Goal: Task Accomplishment & Management: Manage account settings

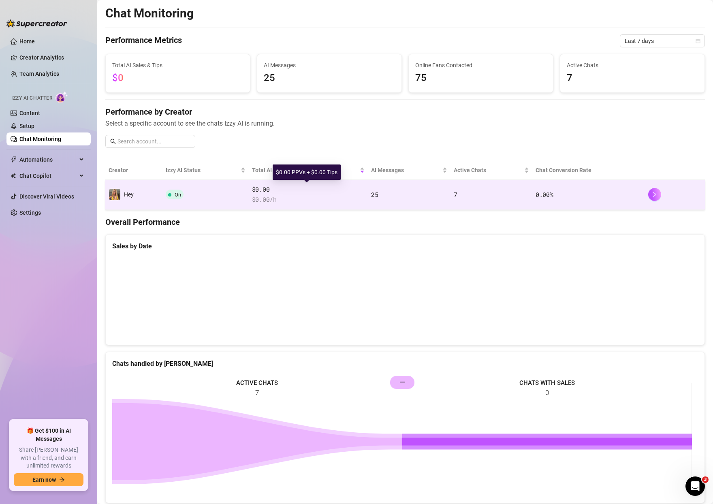
click at [255, 188] on span "$0.00" at bounding box center [308, 190] width 113 height 10
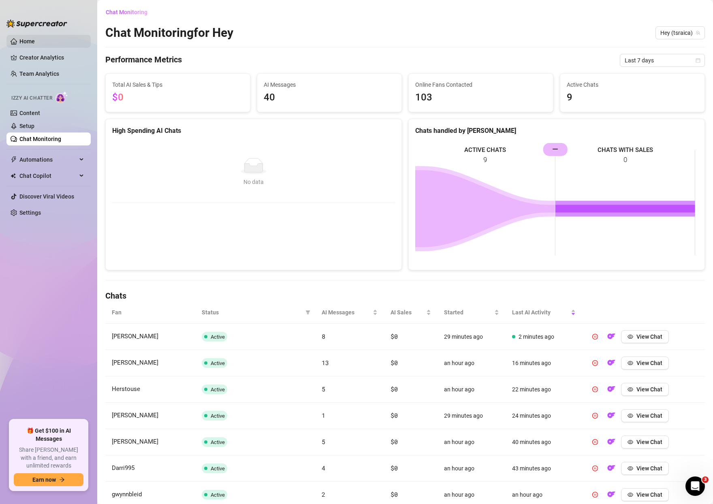
click at [34, 38] on link "Home" at bounding box center [26, 41] width 15 height 6
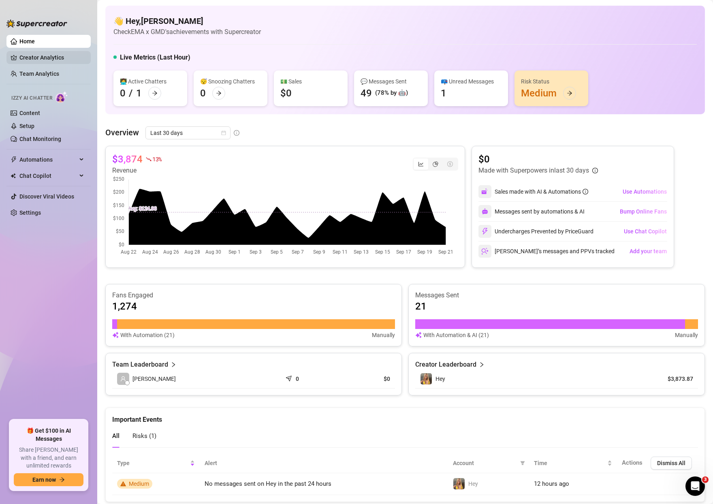
click at [50, 56] on link "Creator Analytics" at bounding box center [51, 57] width 65 height 13
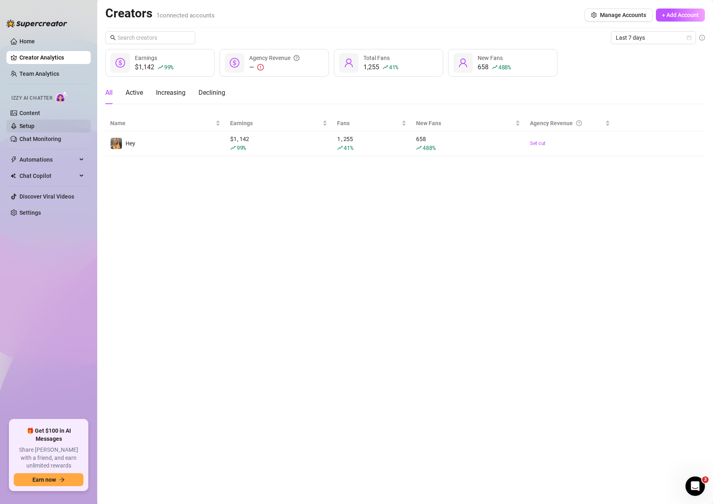
click at [34, 129] on link "Setup" at bounding box center [26, 126] width 15 height 6
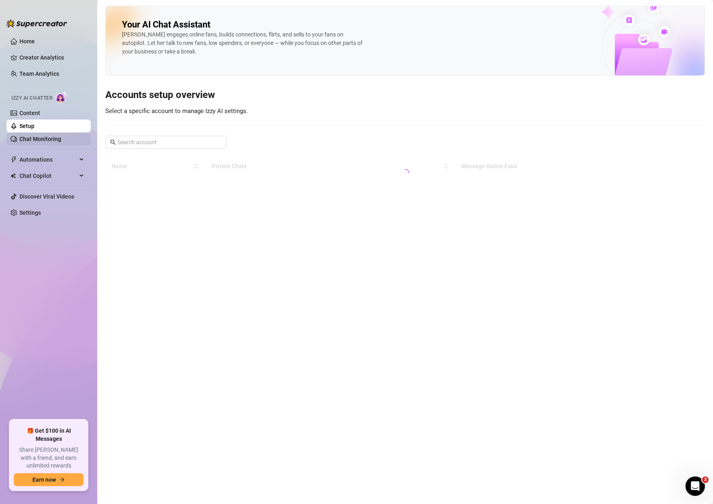
click at [40, 140] on link "Chat Monitoring" at bounding box center [40, 139] width 42 height 6
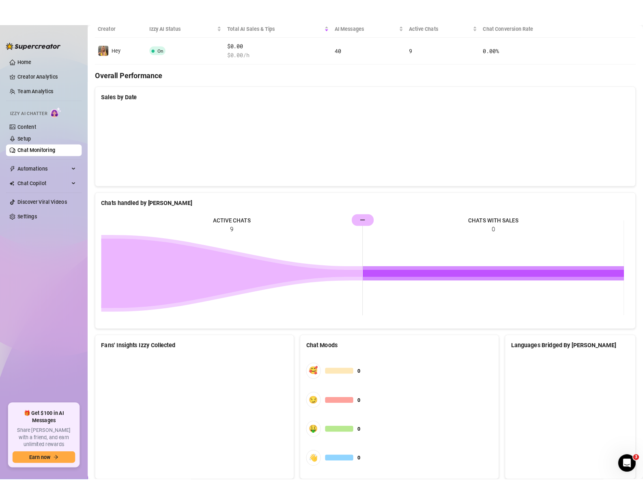
scroll to position [191, 0]
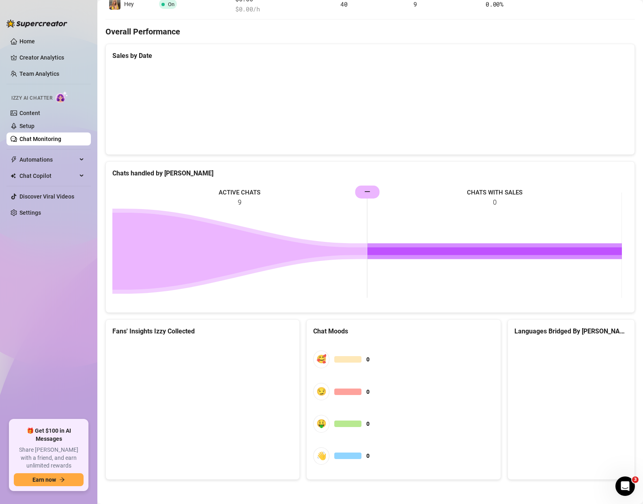
click at [222, 332] on div "Fans' Insights Izzy Collected" at bounding box center [202, 331] width 180 height 10
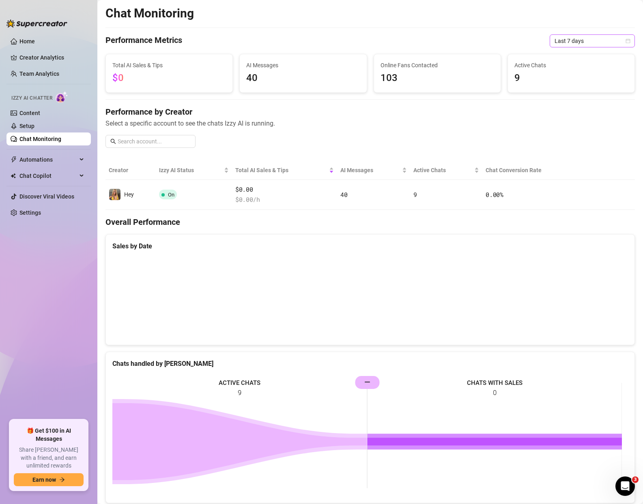
click at [600, 43] on span "Last 7 days" at bounding box center [591, 41] width 75 height 12
click at [585, 55] on div "Last 24 hours" at bounding box center [586, 57] width 72 height 9
click at [575, 42] on span "Last 24 hours" at bounding box center [591, 41] width 75 height 12
click at [570, 66] on div "Last 7 days" at bounding box center [586, 70] width 72 height 9
click at [573, 43] on span "Last 7 days" at bounding box center [591, 41] width 75 height 12
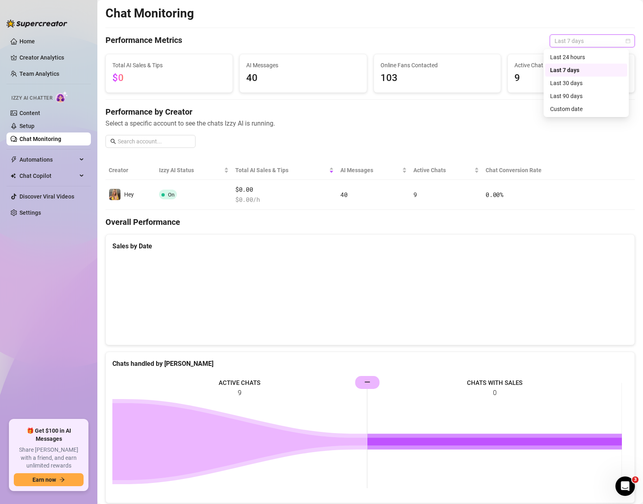
click at [461, 35] on div "Performance Metrics Last 7 days" at bounding box center [369, 40] width 529 height 13
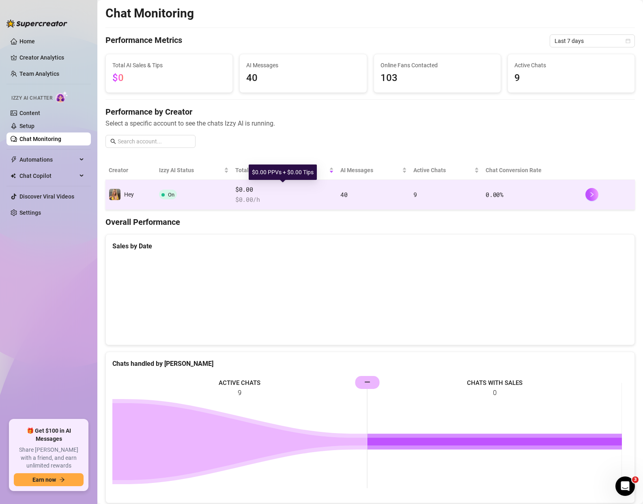
click at [271, 187] on span "$0.00" at bounding box center [284, 190] width 99 height 10
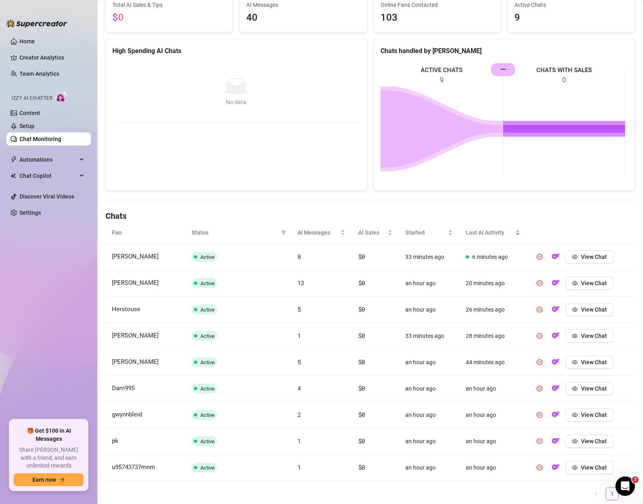
scroll to position [91, 0]
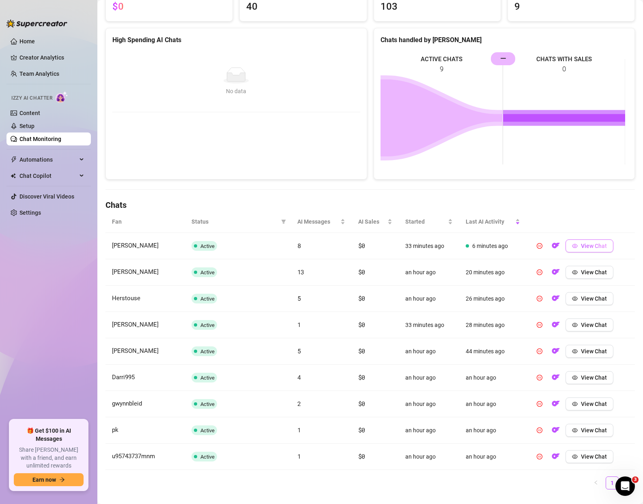
click at [585, 245] on span "View Chat" at bounding box center [594, 246] width 26 height 6
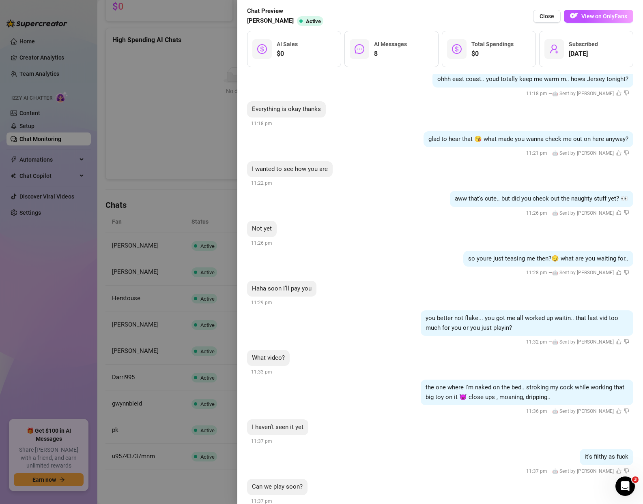
scroll to position [2562, 0]
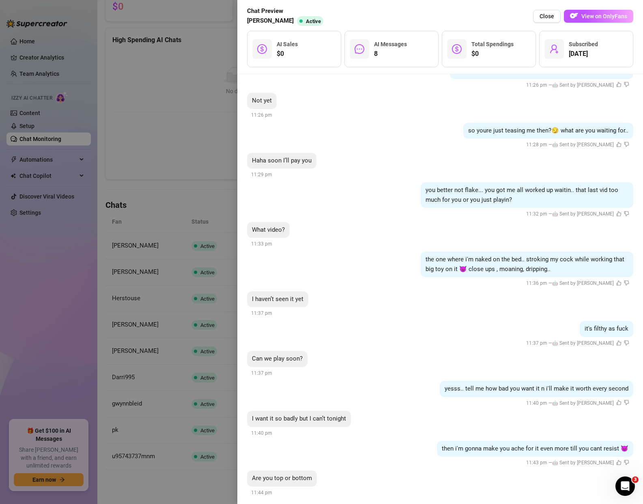
click at [200, 210] on div at bounding box center [321, 252] width 643 height 504
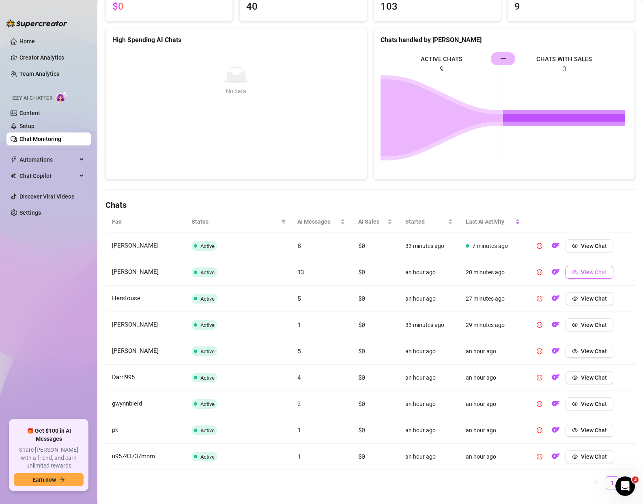
click at [593, 276] on button "View Chat" at bounding box center [589, 272] width 48 height 13
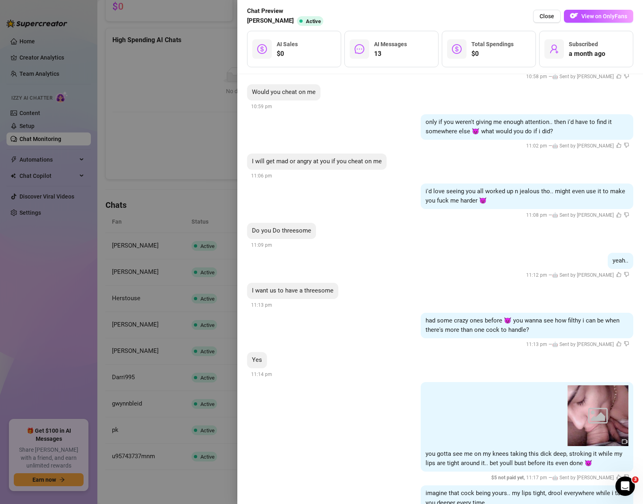
scroll to position [1959, 0]
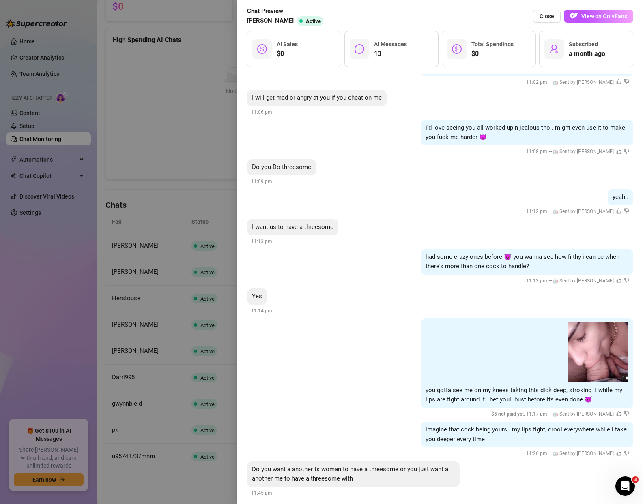
click at [189, 316] on div at bounding box center [321, 252] width 643 height 504
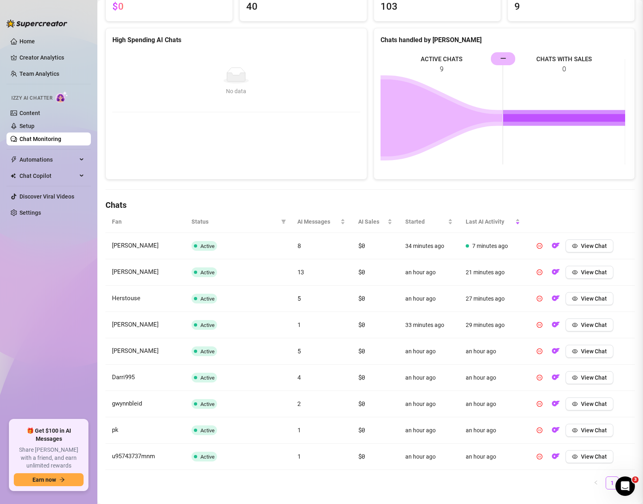
scroll to position [0, 0]
click at [590, 298] on span "View Chat" at bounding box center [594, 299] width 26 height 6
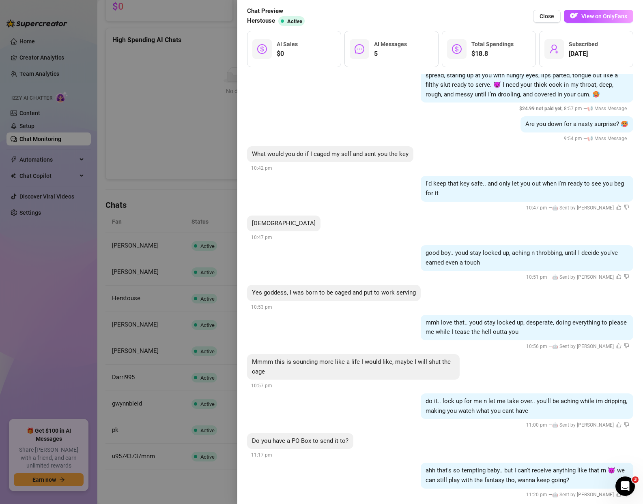
scroll to position [1864, 0]
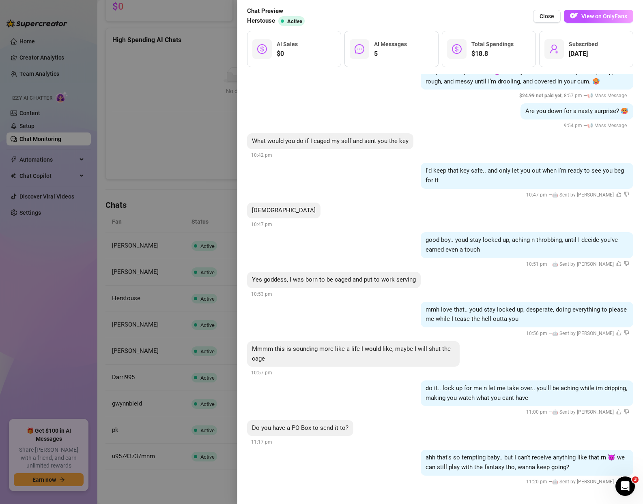
click at [199, 353] on div at bounding box center [321, 252] width 643 height 504
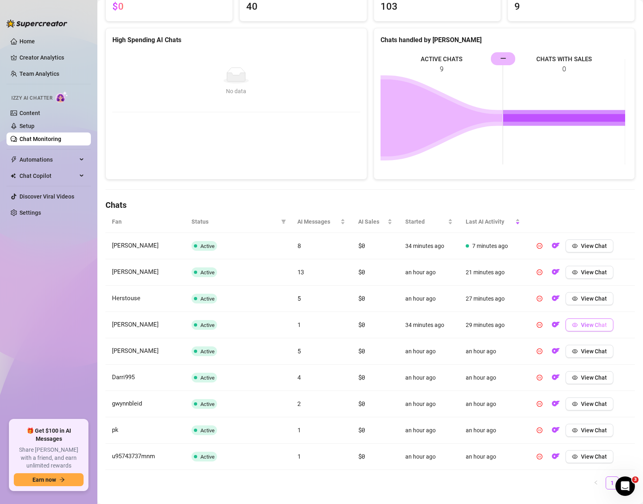
click at [588, 324] on span "View Chat" at bounding box center [594, 325] width 26 height 6
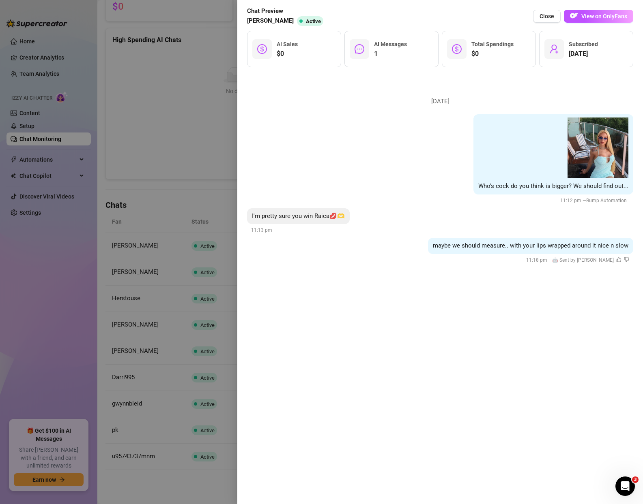
click at [204, 321] on div at bounding box center [321, 252] width 643 height 504
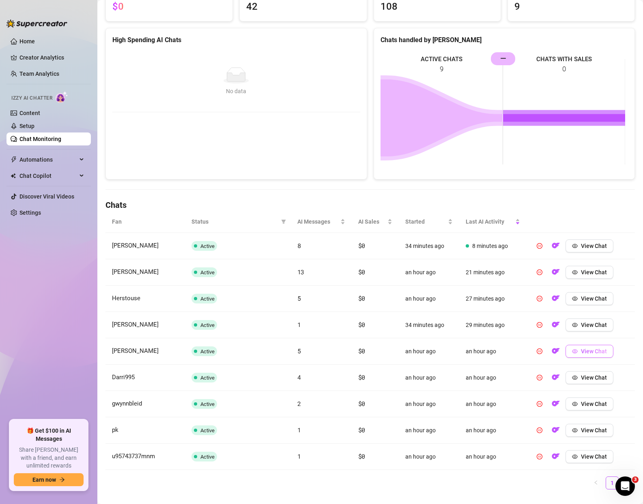
click at [584, 355] on button "View Chat" at bounding box center [589, 351] width 48 height 13
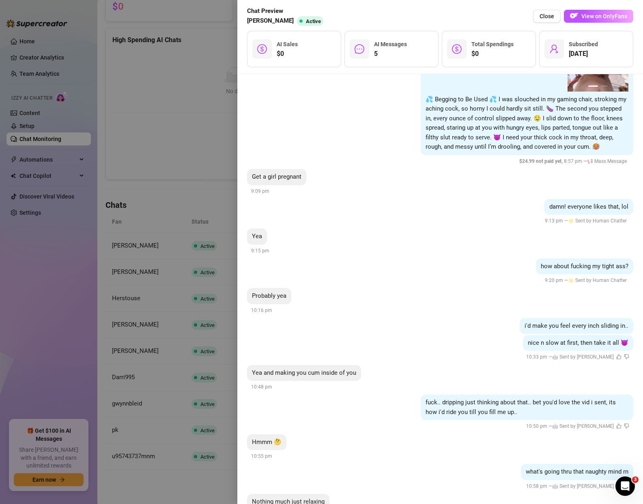
scroll to position [3409, 0]
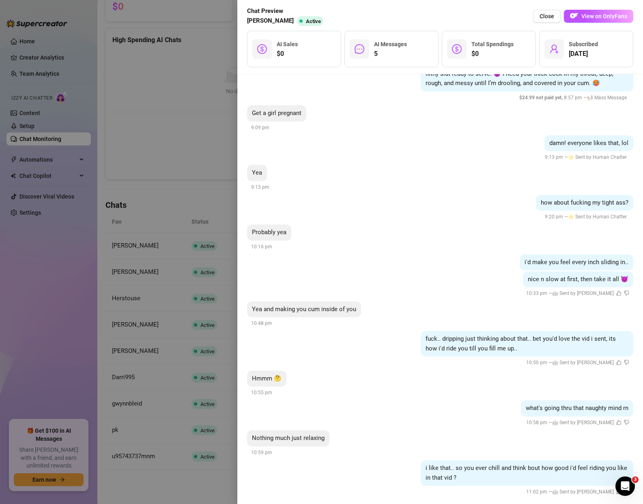
click at [124, 351] on div at bounding box center [321, 252] width 643 height 504
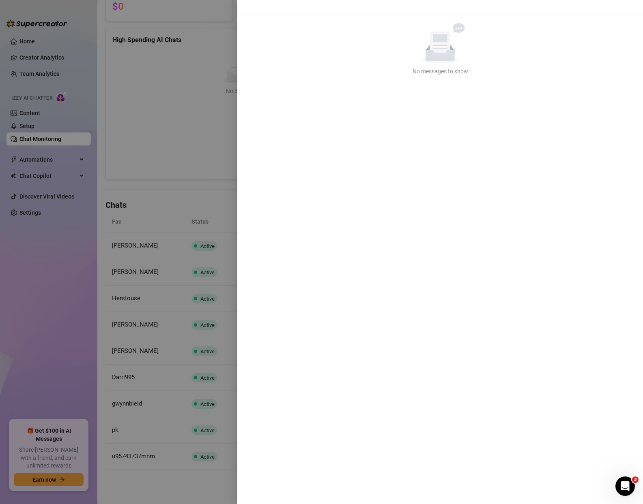
scroll to position [0, 0]
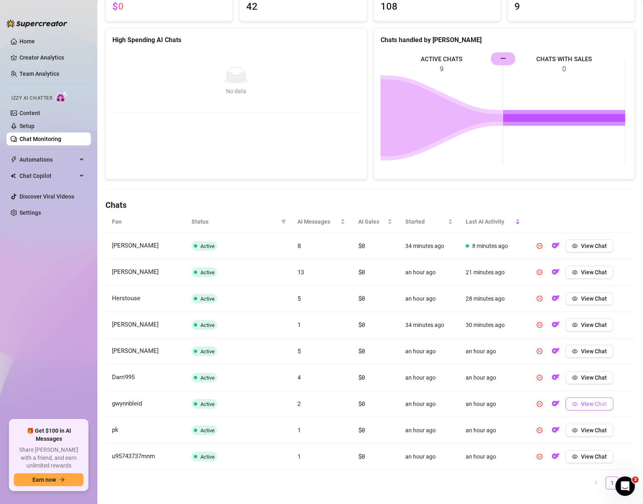
click at [588, 406] on span "View Chat" at bounding box center [594, 404] width 26 height 6
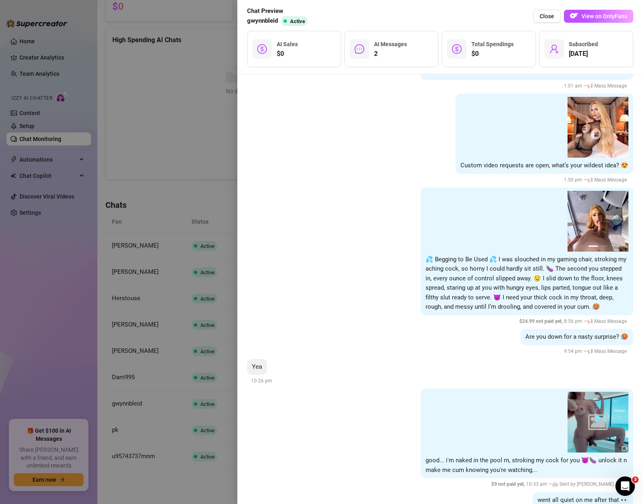
scroll to position [1685, 0]
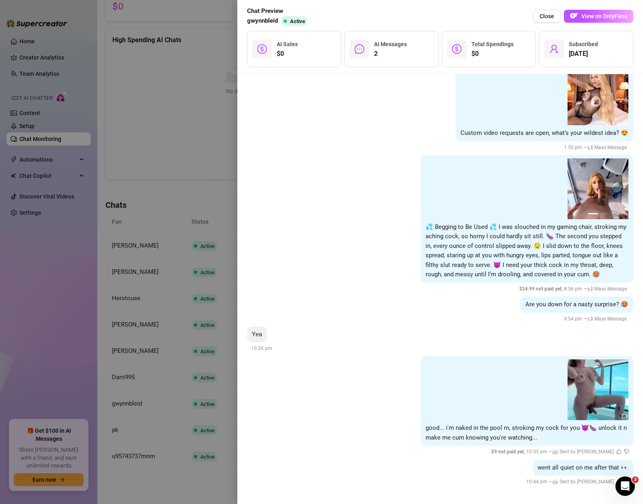
click at [223, 387] on div at bounding box center [321, 252] width 643 height 504
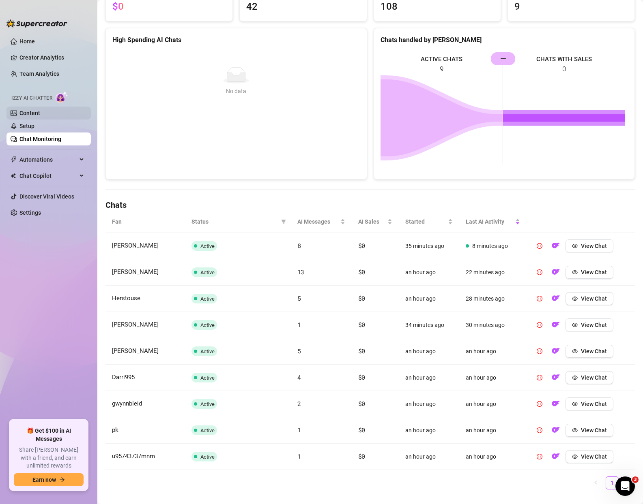
click at [40, 112] on link "Content" at bounding box center [29, 113] width 21 height 6
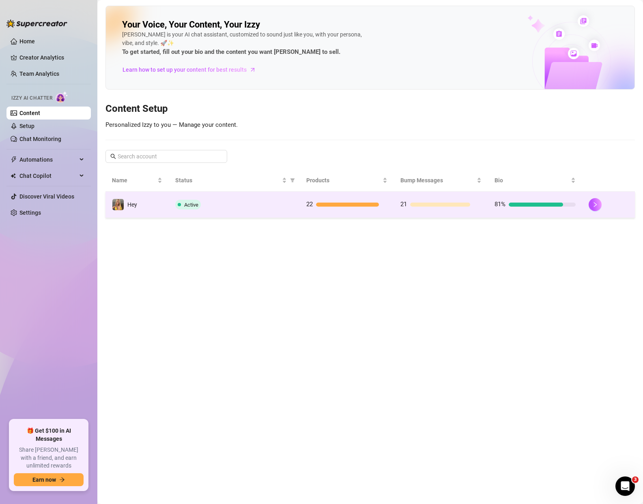
click at [164, 206] on td "Hey" at bounding box center [136, 205] width 63 height 26
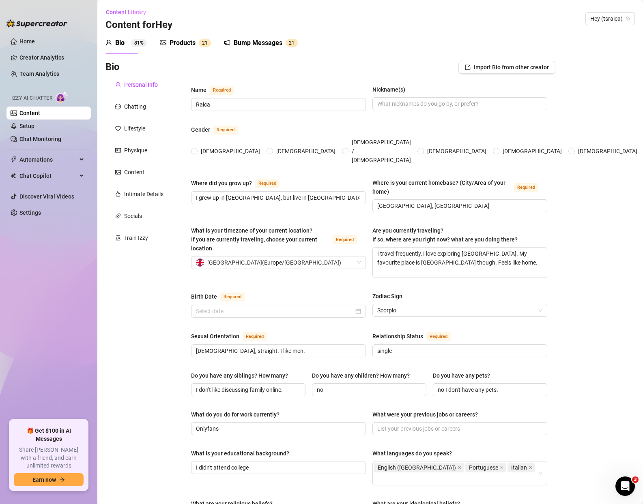
radio input "true"
type input "[DATE]"
click at [176, 44] on div "Products" at bounding box center [182, 43] width 26 height 10
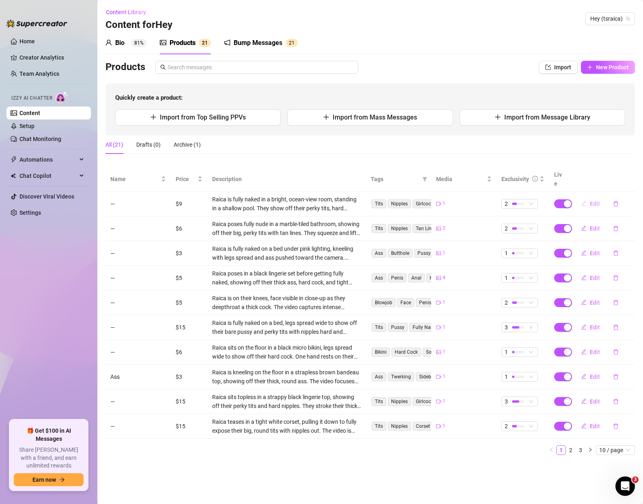
click at [587, 197] on button "Edit" at bounding box center [590, 203] width 32 height 13
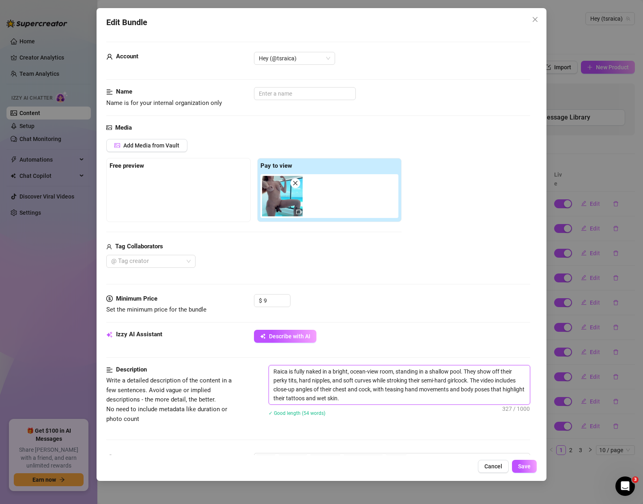
click at [384, 373] on textarea "Raica is fully naked in a bright, ocean-view room, standing in a shallow pool. …" at bounding box center [399, 385] width 261 height 39
type textarea "Raica is fully naked in a bright, ocean-view b, standing in a shallow pool. The…"
type textarea "Raica is fully naked in a bright, ocean-view ba, standing in a shallow pool. Th…"
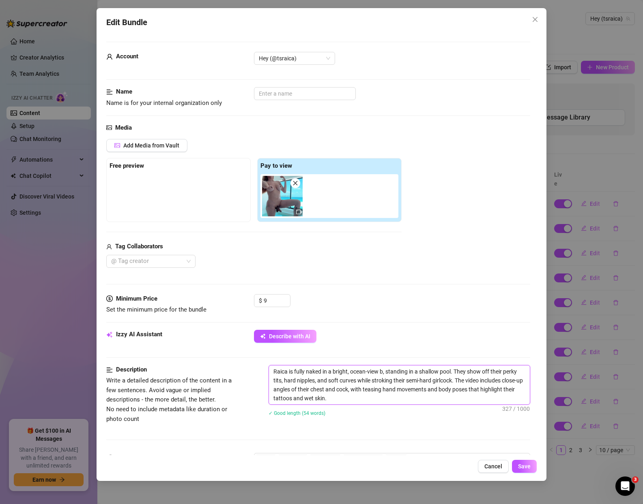
type textarea "Raica is fully naked in a bright, ocean-view ba, standing in a shallow pool. Th…"
type textarea "Raica is fully naked in a bright, ocean-view bat, standing in a shallow pool. T…"
type textarea "Raica is fully naked in a bright, ocean-view bath, standing in a shallow pool. …"
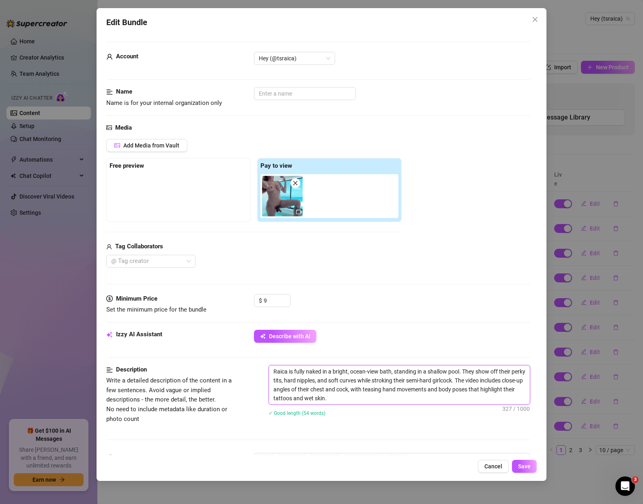
type textarea "Raica is fully naked in a bright, ocean-view bathr, standing in a shallow pool.…"
type textarea "Raica is fully naked in a bright, ocean-view bathro, standing in a shallow pool…"
type textarea "Raica is fully naked in a bright, ocean-view bathroo, standing in a shallow poo…"
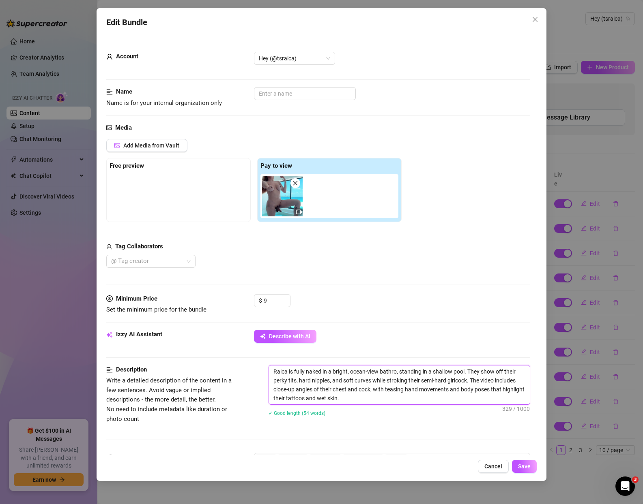
type textarea "Raica is fully naked in a bright, ocean-view bathroo, standing in a shallow poo…"
type textarea "Raica is fully naked in a bright, ocean-view bathroom, standing in a shallow po…"
type textarea "Raica is fully naked in a bright, ocean-view bathroom , standing in a shallow p…"
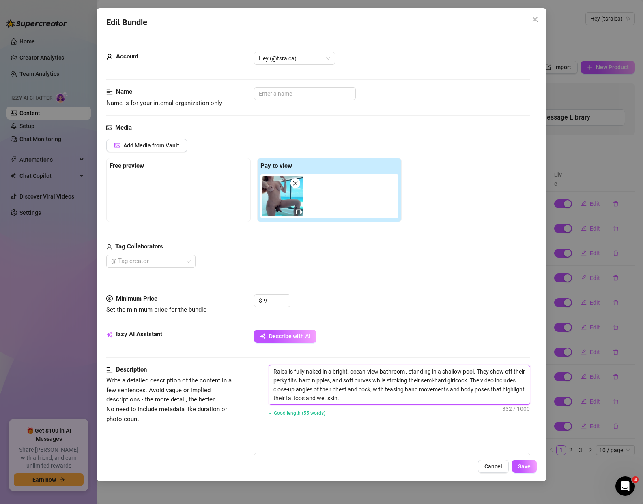
type textarea "Raica is fully naked in a bright, ocean-view bathroom t, standing in a shallow …"
type textarea "Raica is fully naked in a bright, ocean-view bathroom tu, standing in a shallow…"
type textarea "Raica is fully naked in a bright, ocean-view bathroom tub, standing in a shallo…"
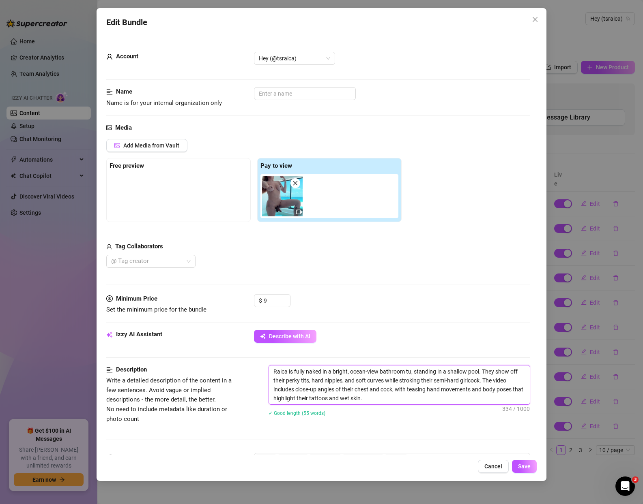
type textarea "Raica is fully naked in a bright, ocean-view bathroom tub, standing in a shallo…"
drag, startPoint x: 483, startPoint y: 371, endPoint x: 413, endPoint y: 382, distance: 70.9
click at [413, 375] on textarea "Raica is fully naked in a bright, ocean-view bathroom tub, standing in a shallo…" at bounding box center [399, 385] width 261 height 39
type textarea "Raica is fully naked in a bright, ocean-view bathroom tub. They show off their …"
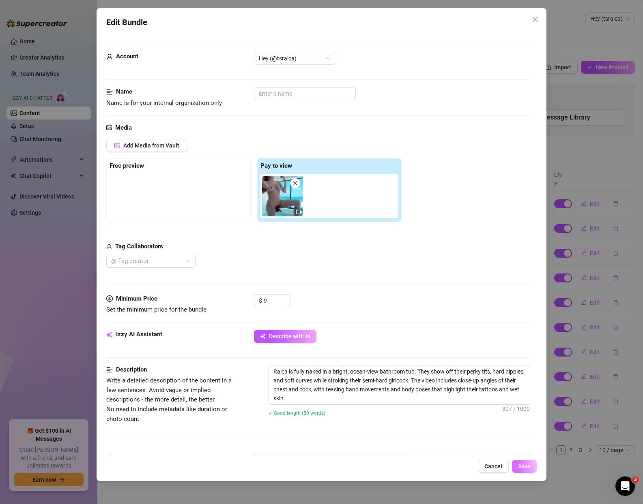
click at [527, 466] on span "Save" at bounding box center [524, 466] width 13 height 6
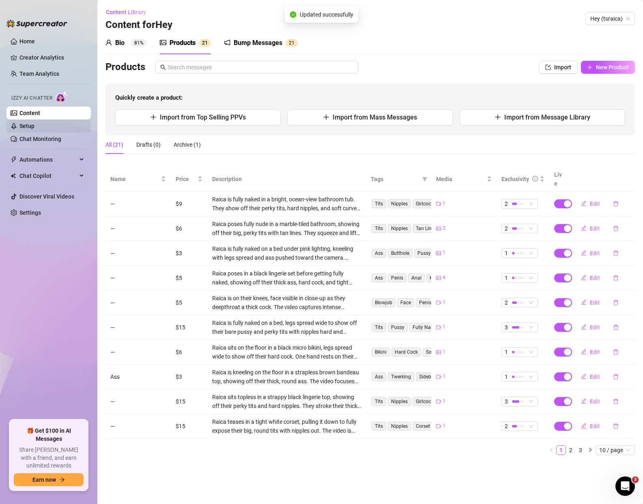
click at [34, 129] on link "Setup" at bounding box center [26, 126] width 15 height 6
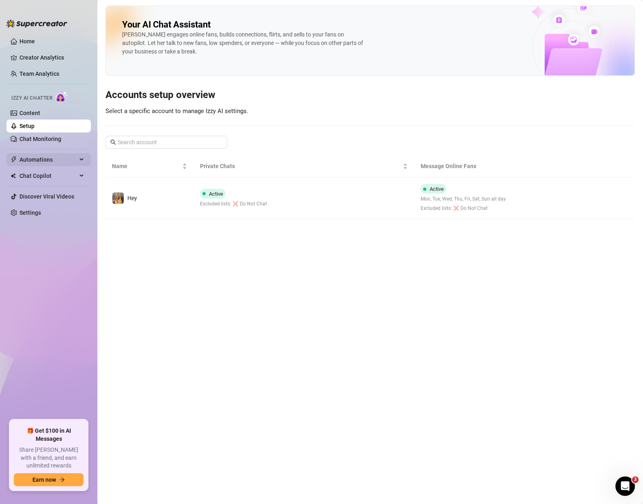
click at [39, 158] on span "Automations" at bounding box center [48, 159] width 58 height 13
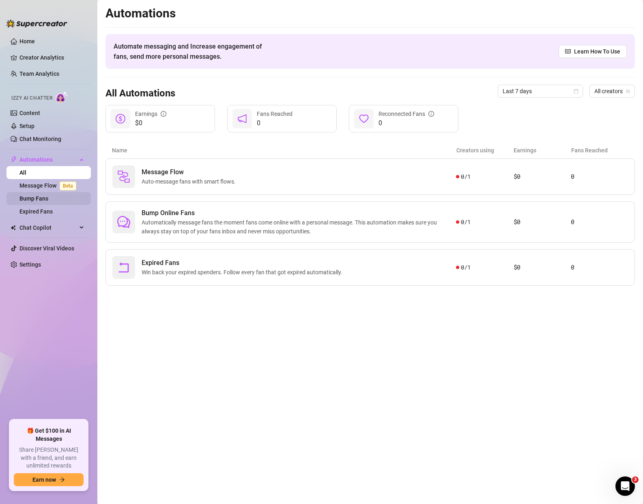
click at [39, 202] on link "Bump Fans" at bounding box center [33, 198] width 29 height 6
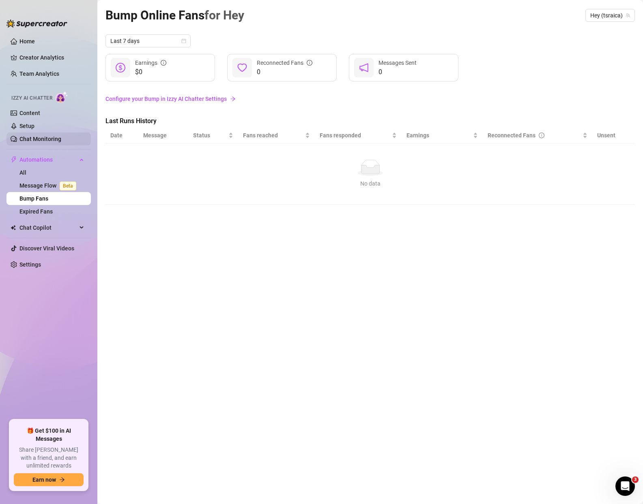
click at [38, 136] on link "Chat Monitoring" at bounding box center [40, 139] width 42 height 6
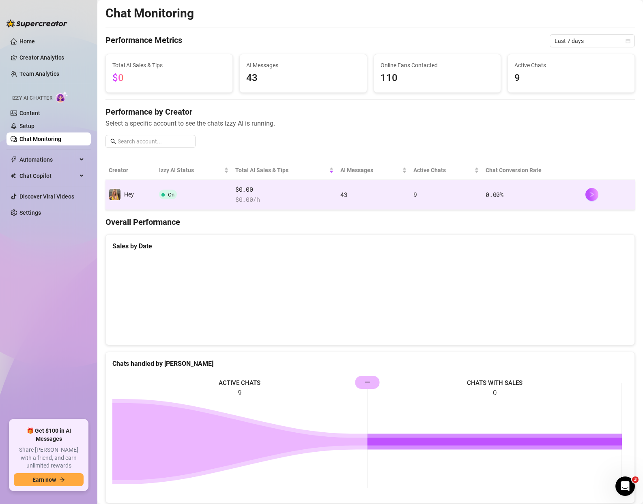
click at [201, 186] on td "On" at bounding box center [194, 195] width 76 height 30
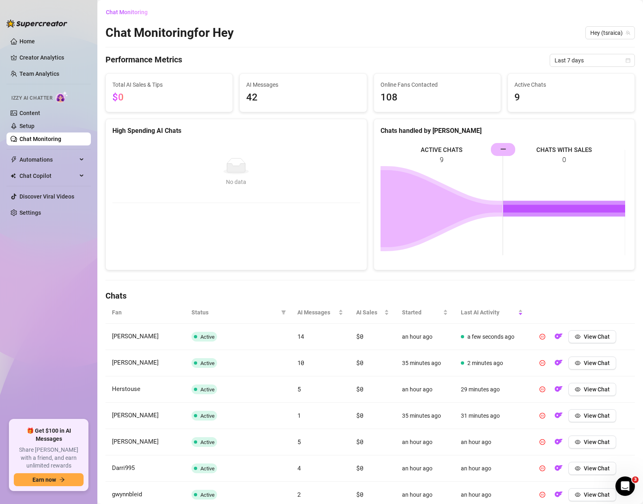
scroll to position [107, 0]
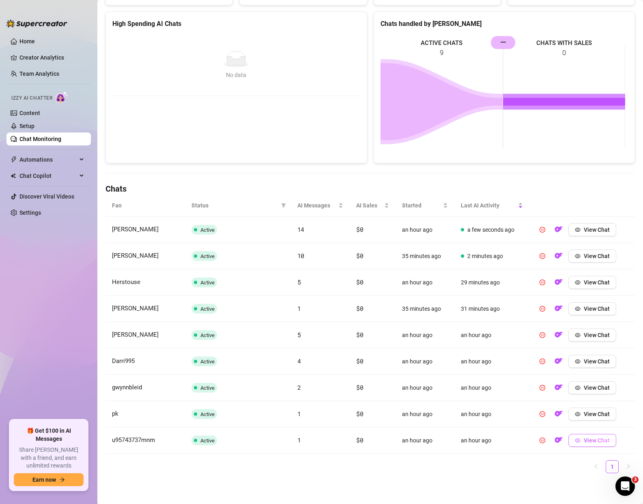
click at [583, 439] on span "View Chat" at bounding box center [596, 440] width 26 height 6
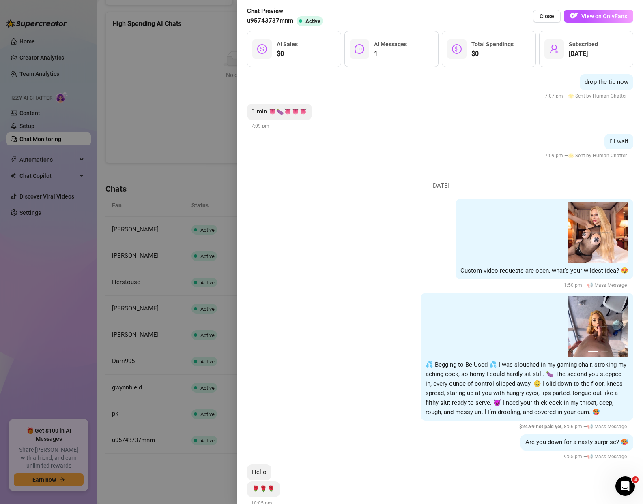
scroll to position [5260, 0]
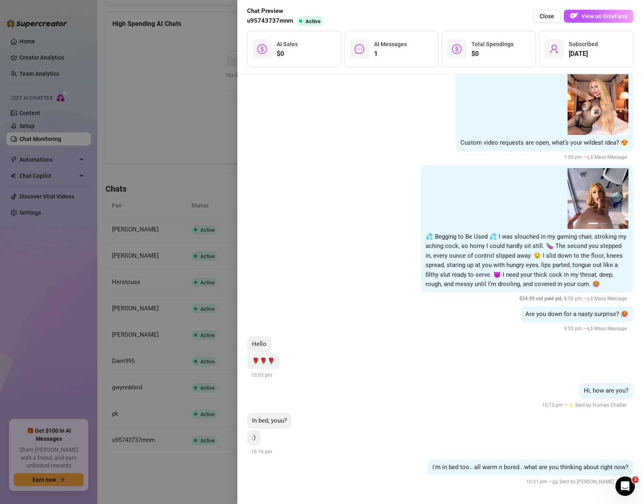
click at [120, 376] on div at bounding box center [321, 252] width 643 height 504
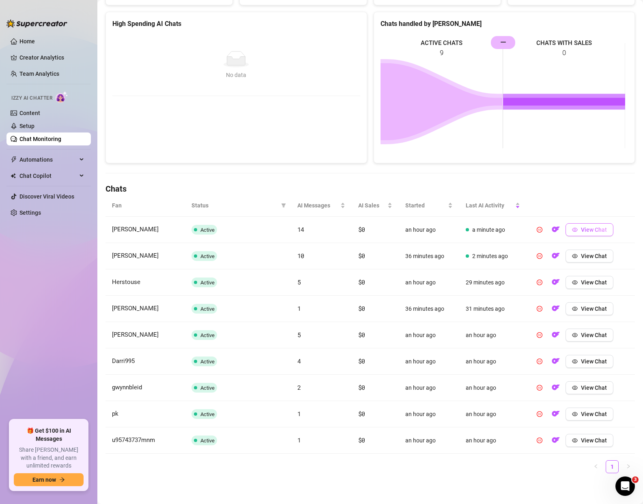
click at [572, 231] on icon "eye" at bounding box center [575, 230] width 6 height 4
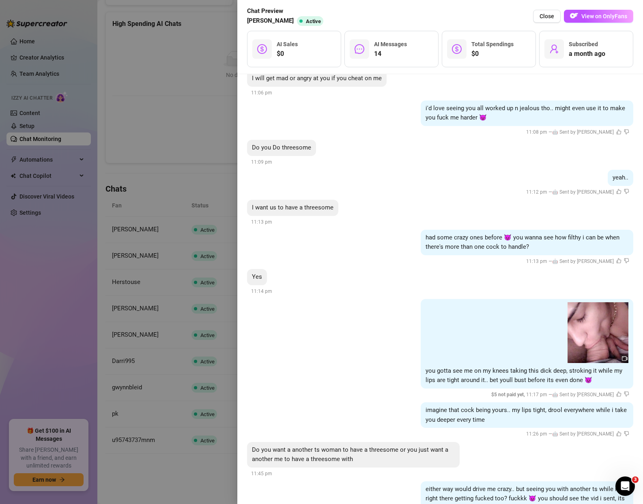
scroll to position [2007, 0]
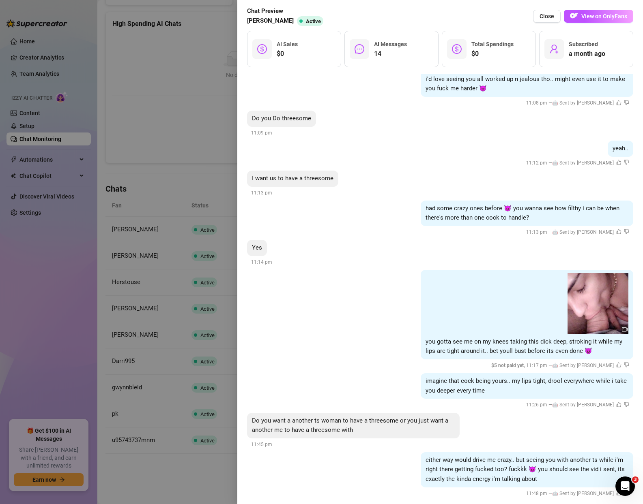
click at [201, 336] on div at bounding box center [321, 252] width 643 height 504
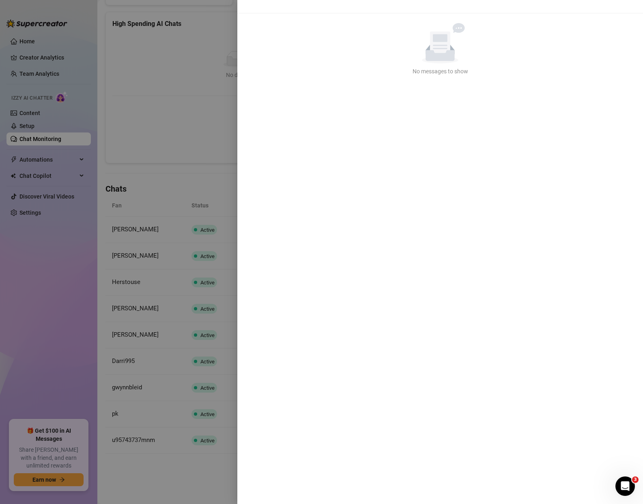
scroll to position [0, 0]
